Goal: Task Accomplishment & Management: Use online tool/utility

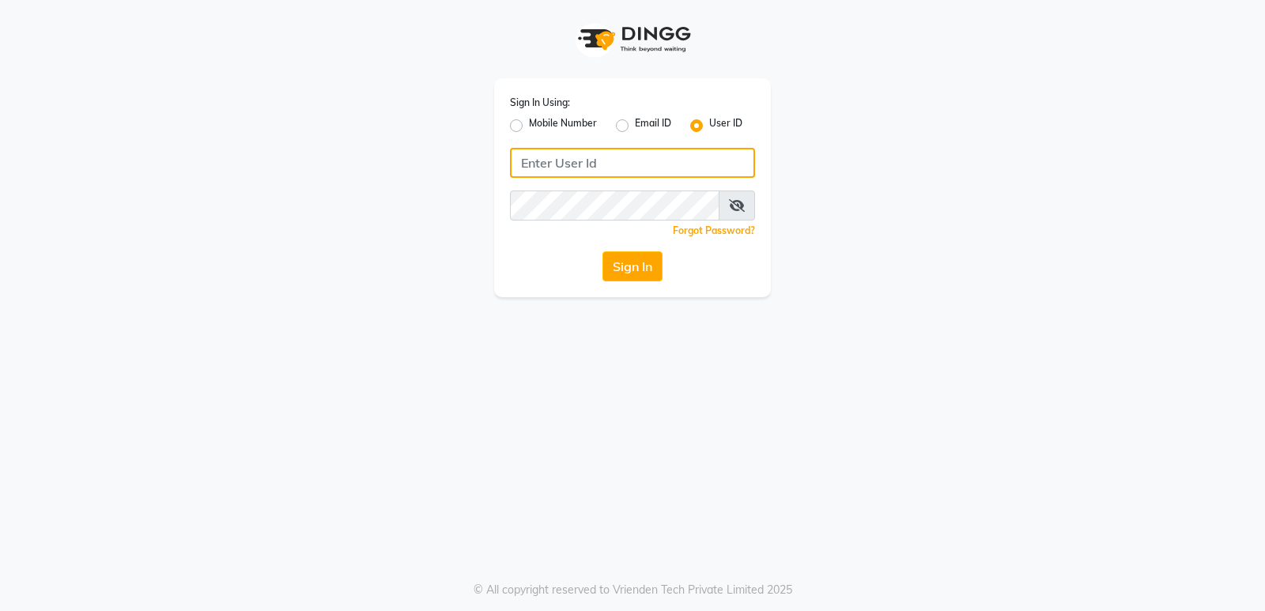
click at [605, 165] on input "Username" at bounding box center [632, 163] width 245 height 30
type input "d"
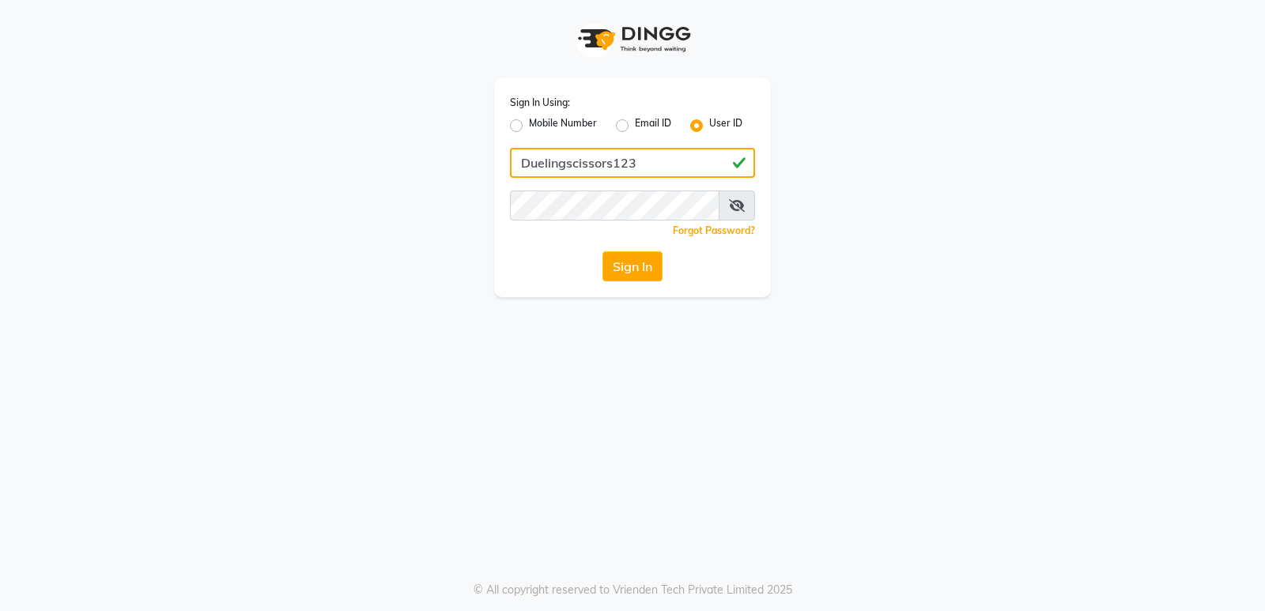
type input "Duelingscissors123"
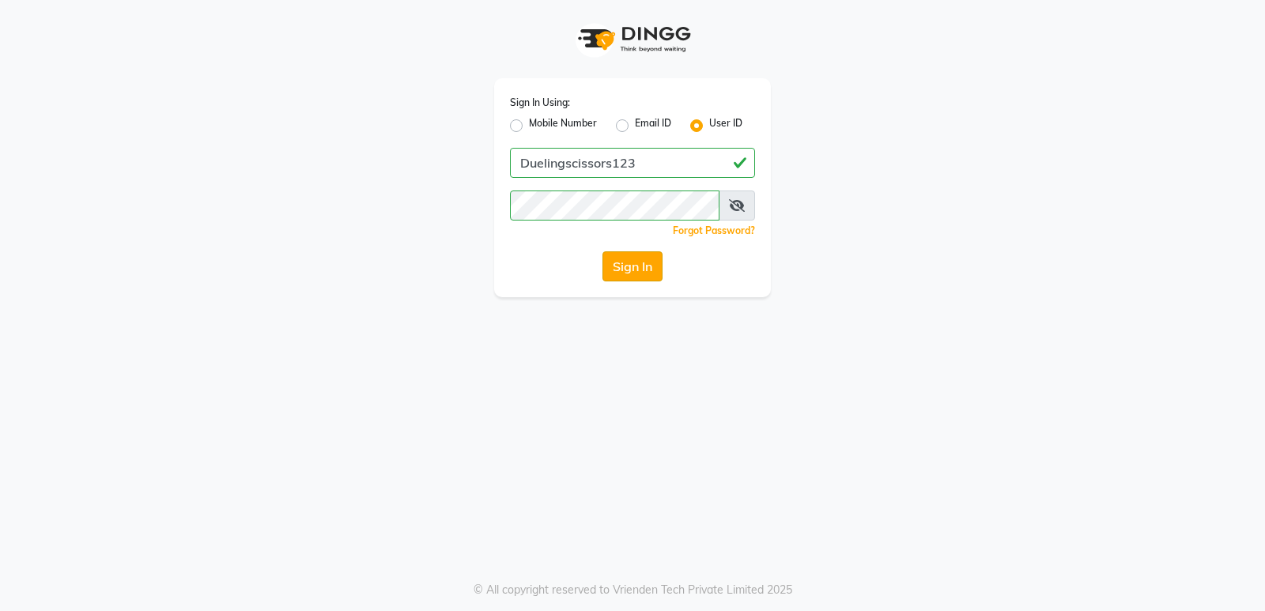
click at [637, 265] on button "Sign In" at bounding box center [632, 266] width 60 height 30
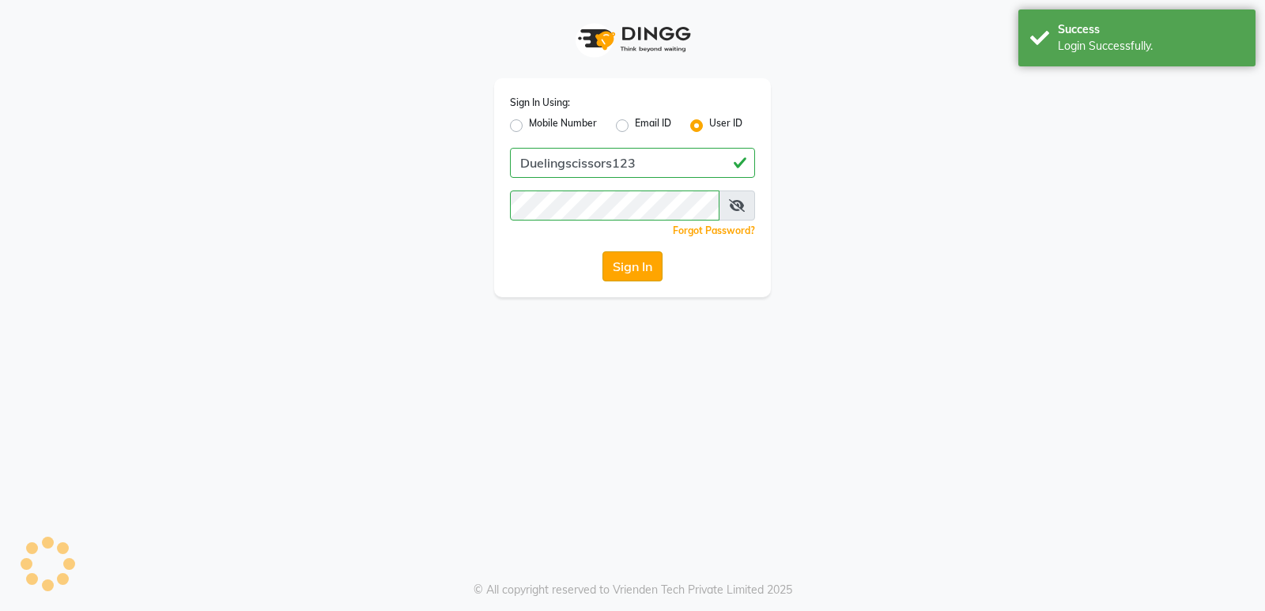
select select "service"
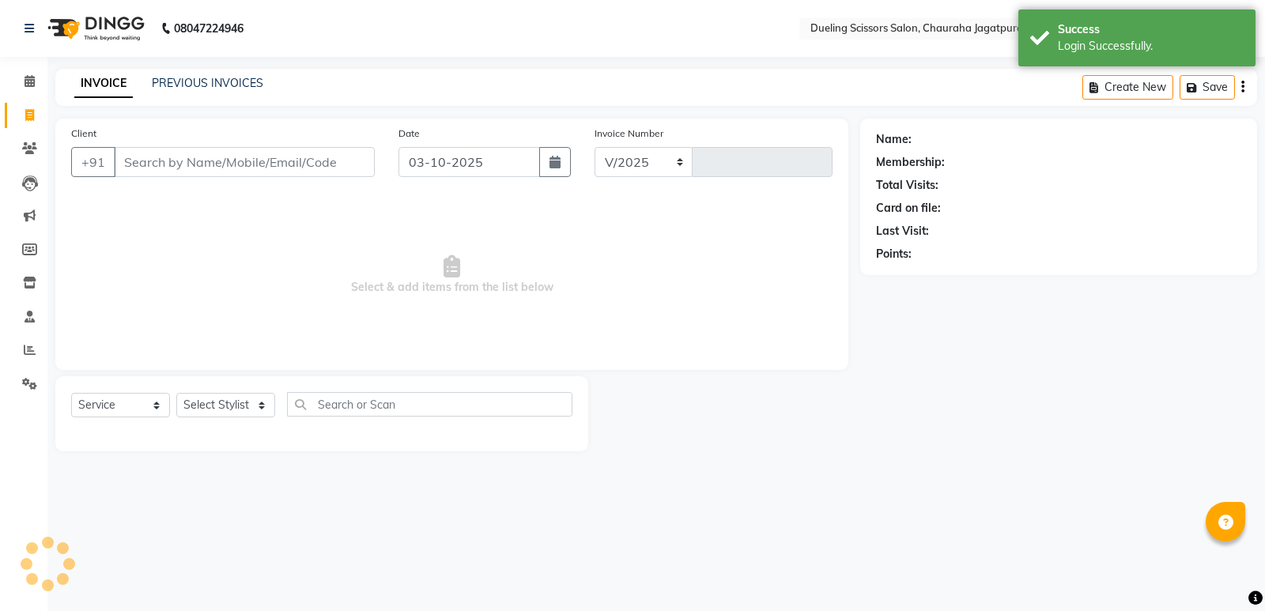
select select "6993"
type input "0203"
click at [147, 160] on input "Client" at bounding box center [244, 162] width 261 height 30
